Goal: Task Accomplishment & Management: Use online tool/utility

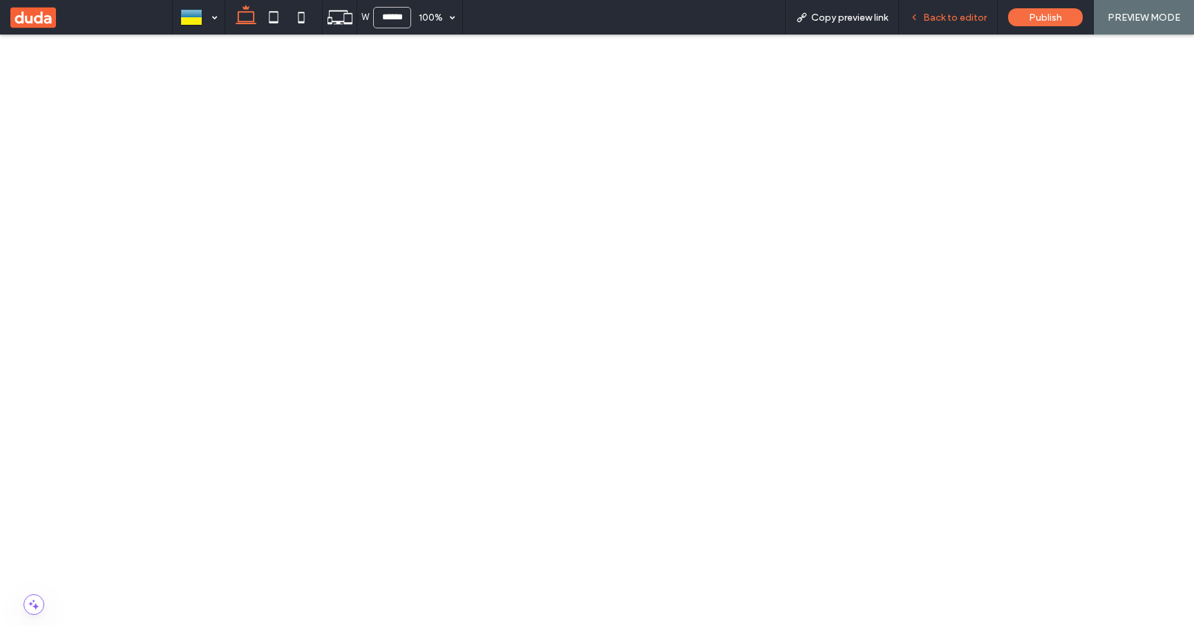
click at [951, 17] on span "Back to editor" at bounding box center [955, 18] width 64 height 12
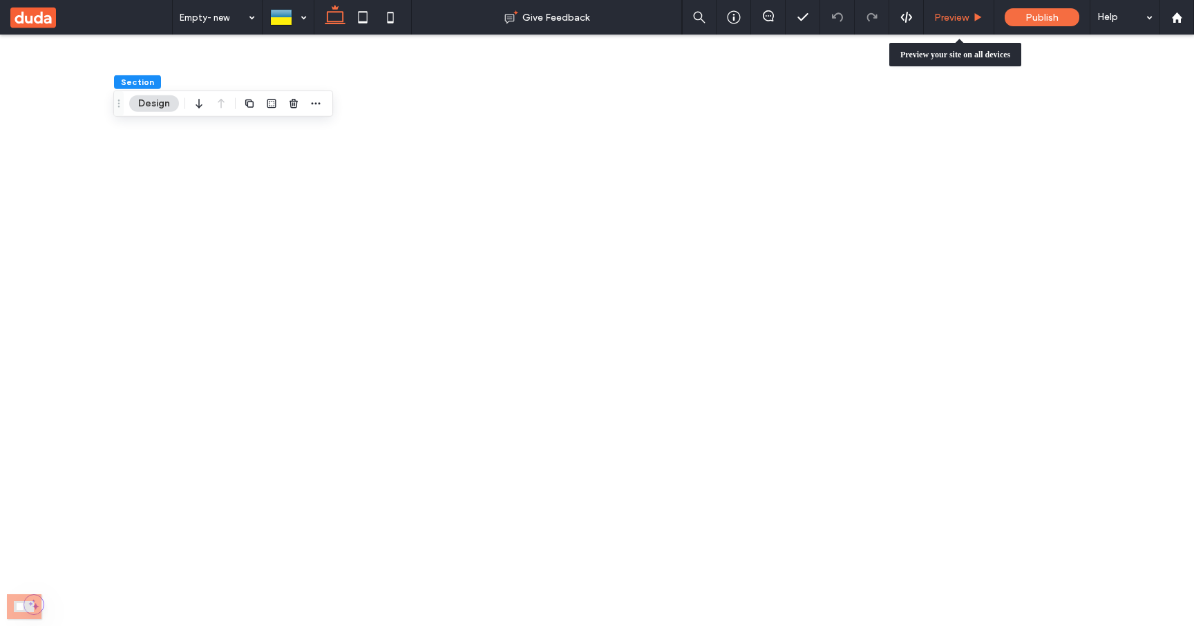
click at [966, 10] on div "Preview" at bounding box center [959, 17] width 70 height 35
click at [953, 15] on span "Preview" at bounding box center [951, 18] width 35 height 12
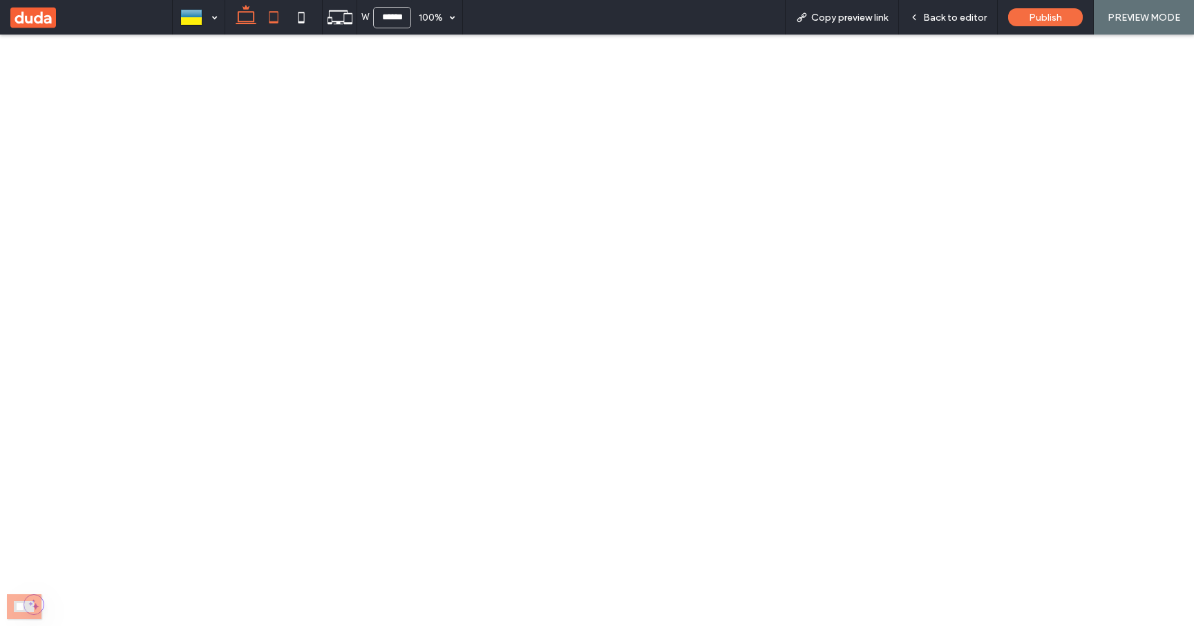
click at [276, 20] on icon at bounding box center [274, 17] width 28 height 28
click at [301, 19] on icon at bounding box center [301, 17] width 28 height 28
click at [249, 10] on icon at bounding box center [246, 17] width 28 height 28
type input "******"
click at [448, 15] on div "100%" at bounding box center [430, 17] width 39 height 35
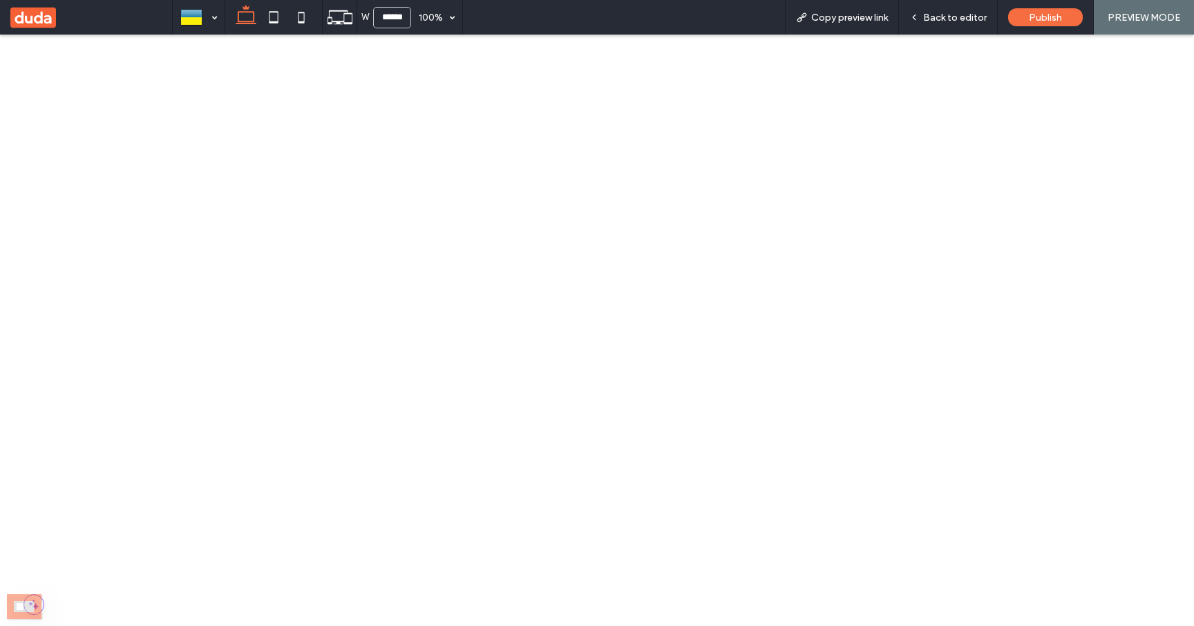
click at [490, 21] on div "W ****** 100% Copy preview link Back to editor Publish PREVIEW MODE" at bounding box center [683, 17] width 1022 height 35
click at [943, 13] on span "Back to editor" at bounding box center [955, 18] width 64 height 12
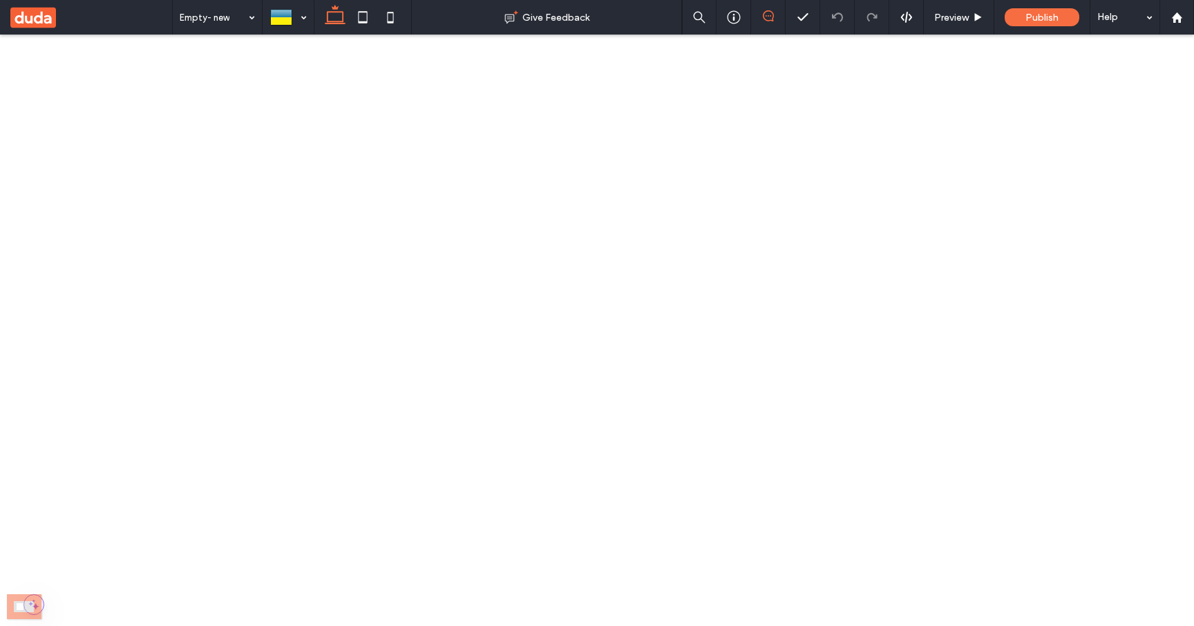
click at [771, 16] on icon at bounding box center [768, 15] width 11 height 11
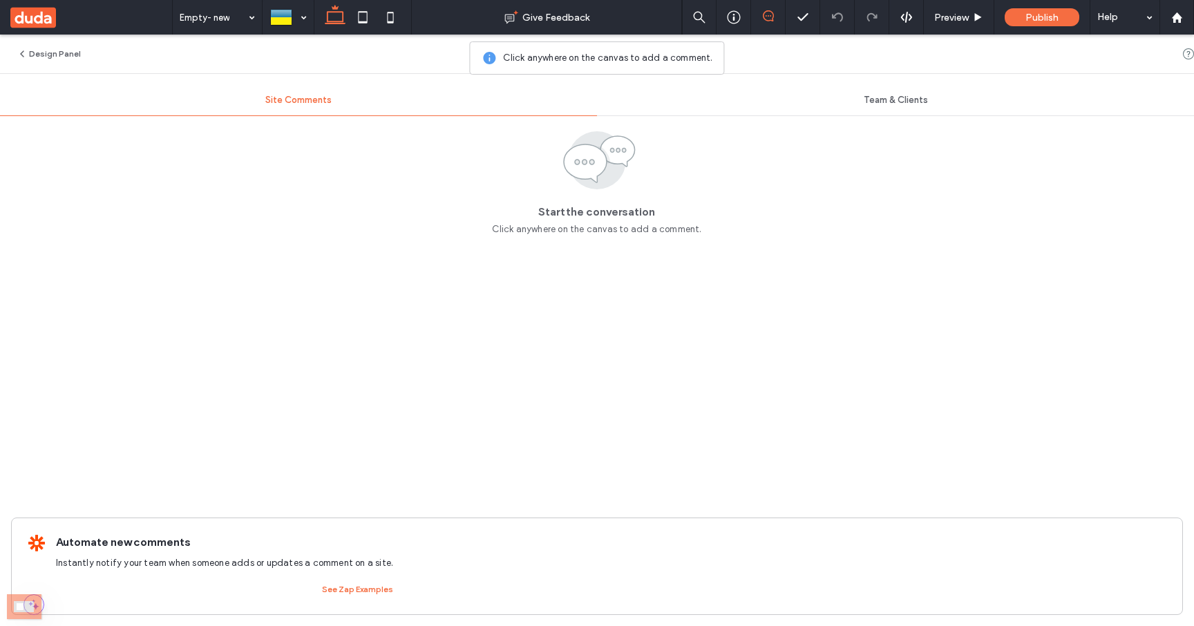
click at [1193, 55] on use at bounding box center [1204, 53] width 6 height 6
